Goal: Find specific page/section: Find specific page/section

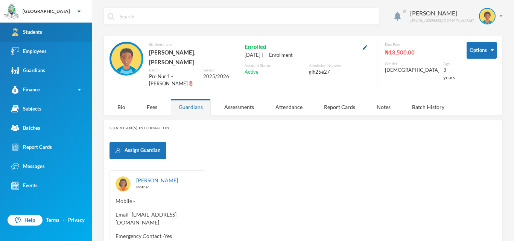
scroll to position [46, 0]
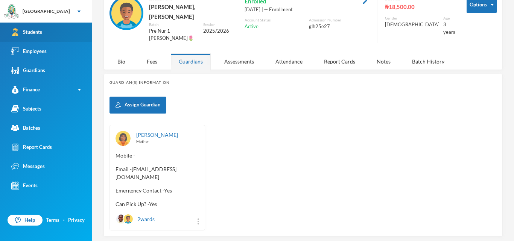
click at [31, 37] on link "Students" at bounding box center [46, 32] width 92 height 19
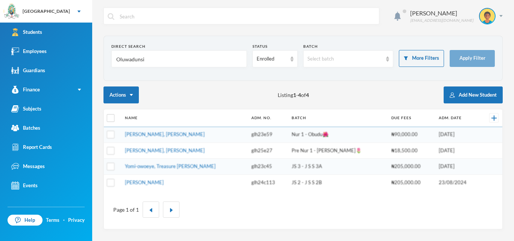
click at [172, 59] on input "Oluwadunsi" at bounding box center [178, 59] width 127 height 17
type input "O"
type input "Aina"
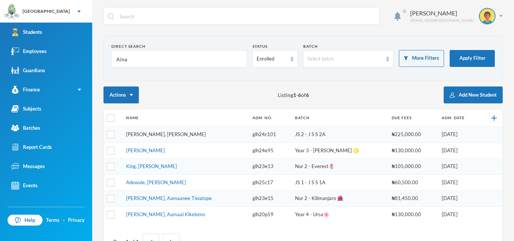
click at [165, 137] on link "[PERSON_NAME], [PERSON_NAME]" at bounding box center [166, 134] width 80 height 6
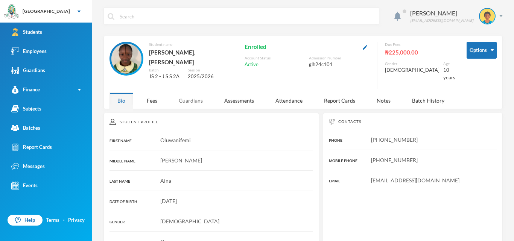
click at [191, 96] on div "Guardians" at bounding box center [191, 101] width 40 height 16
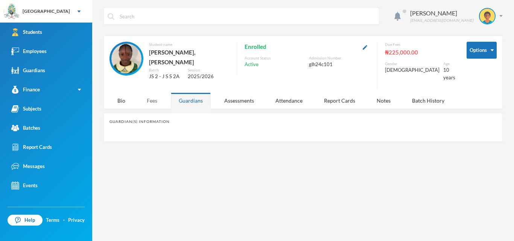
click at [147, 93] on div "Fees" at bounding box center [152, 101] width 26 height 16
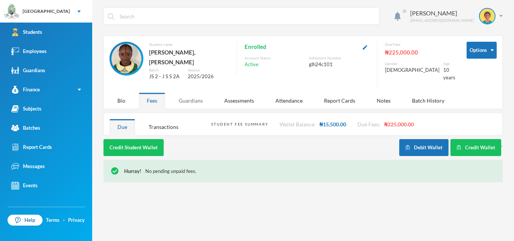
click at [180, 93] on div "Guardians" at bounding box center [191, 101] width 40 height 16
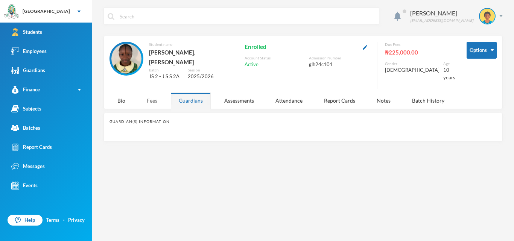
click at [141, 100] on div "Fees" at bounding box center [152, 101] width 26 height 16
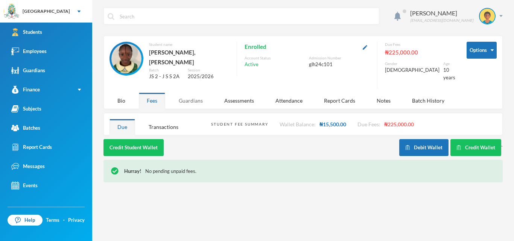
click at [187, 94] on div "Guardians" at bounding box center [191, 101] width 40 height 16
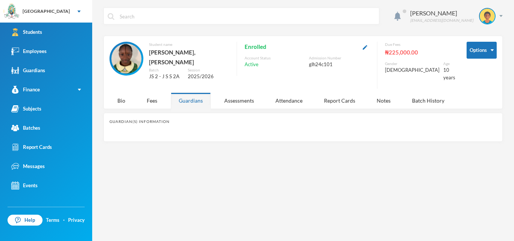
click at [187, 94] on div "Guardians" at bounding box center [191, 101] width 40 height 16
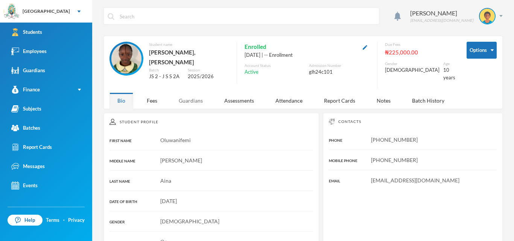
click at [191, 97] on div "Guardians" at bounding box center [191, 101] width 40 height 16
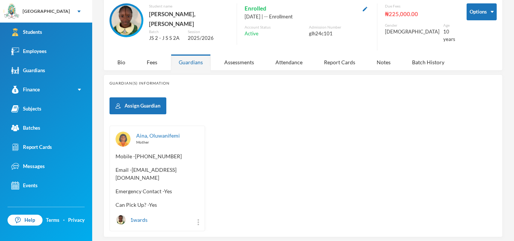
scroll to position [49, 0]
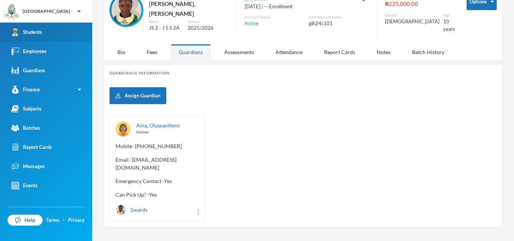
click at [27, 30] on div "Students" at bounding box center [26, 32] width 31 height 8
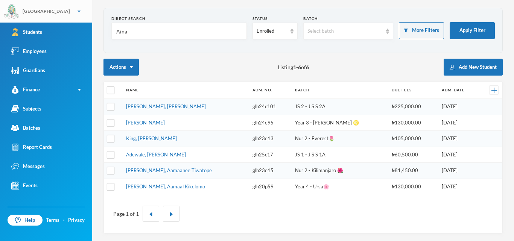
scroll to position [26, 0]
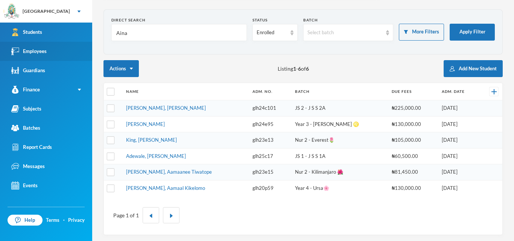
click at [50, 50] on link "Employees" at bounding box center [46, 51] width 92 height 19
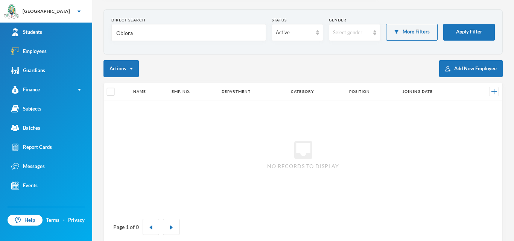
click at [166, 35] on input "Obiora" at bounding box center [188, 32] width 146 height 17
type input "Omotos"
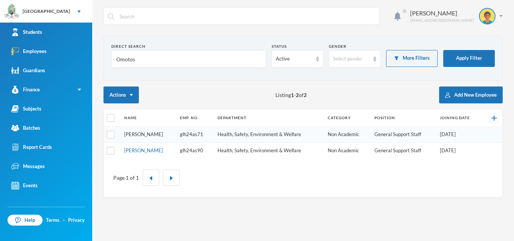
click at [150, 134] on link "[PERSON_NAME]" at bounding box center [143, 134] width 39 height 6
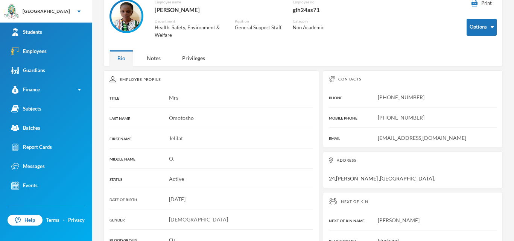
scroll to position [45, 0]
